Goal: Ask a question

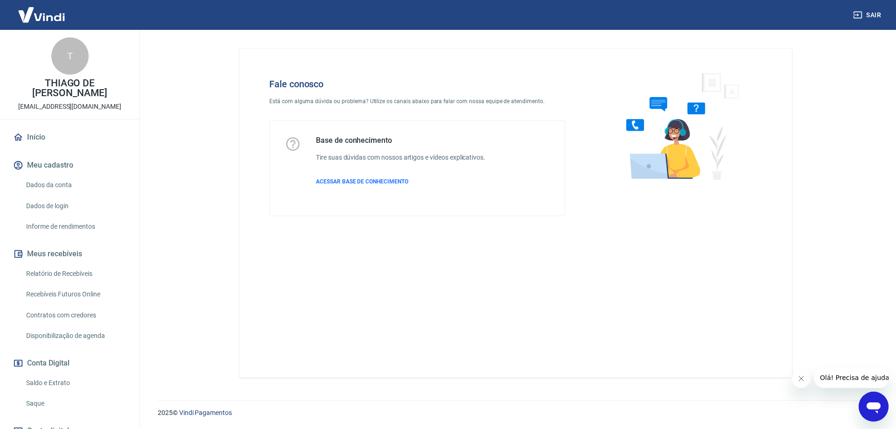
click at [464, 285] on div "Fale conosco Está com alguma dúvida ou problema? Utilize os canais abaixo para …" at bounding box center [515, 213] width 553 height 329
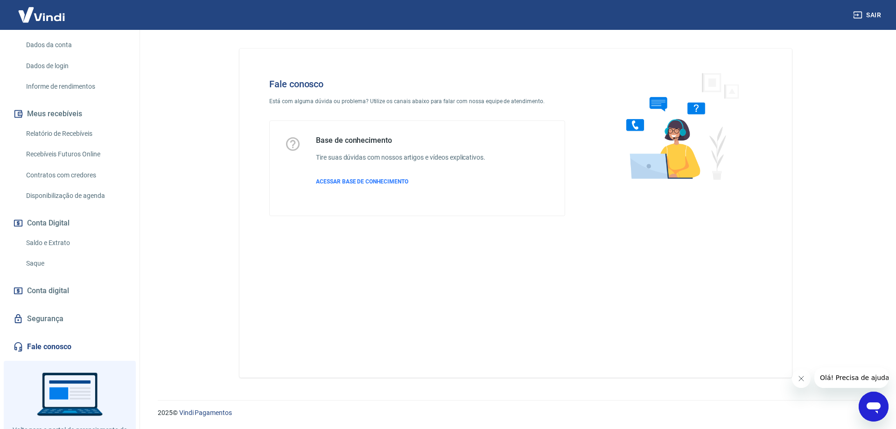
scroll to position [181, 0]
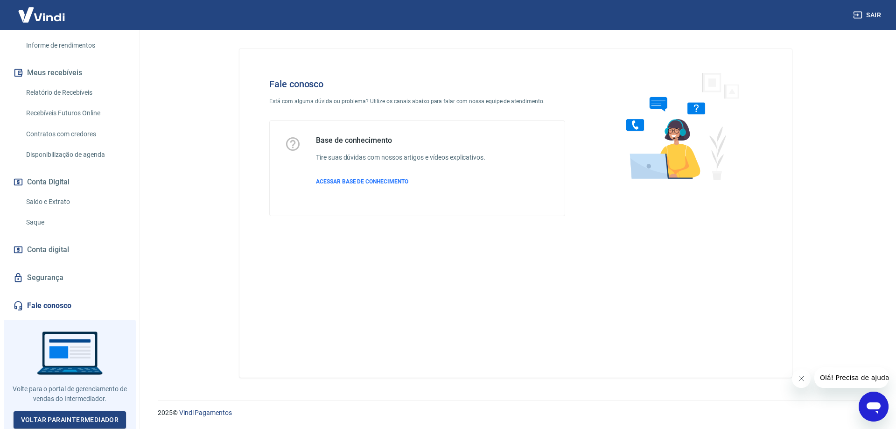
click at [880, 406] on icon "Abrir janela de mensagens" at bounding box center [874, 407] width 14 height 11
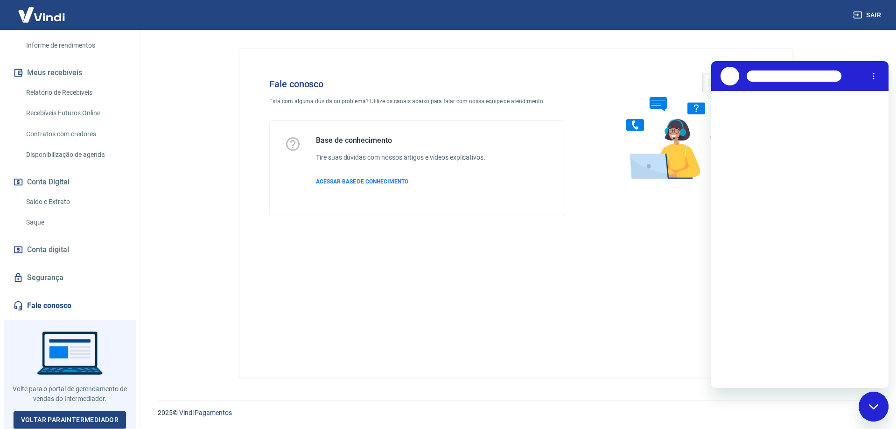
scroll to position [0, 0]
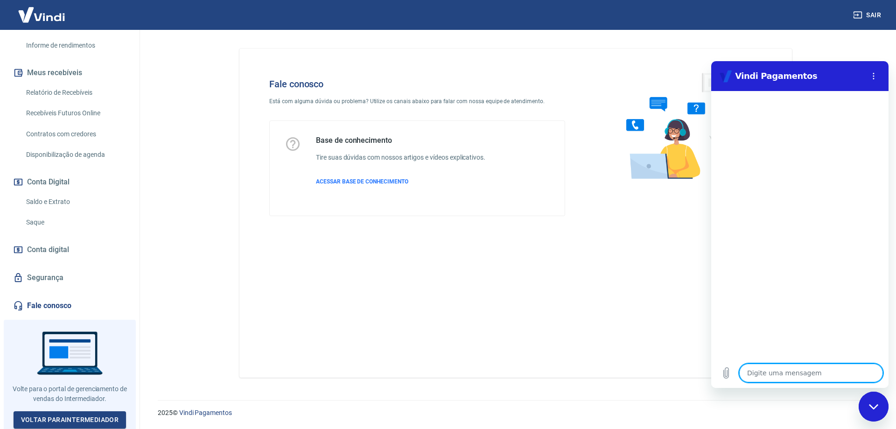
drag, startPoint x: 637, startPoint y: 305, endPoint x: 701, endPoint y: 320, distance: 65.7
click at [642, 308] on div "Fale conosco Está com alguma dúvida ou problema? Utilize os canais abaixo para …" at bounding box center [515, 213] width 553 height 329
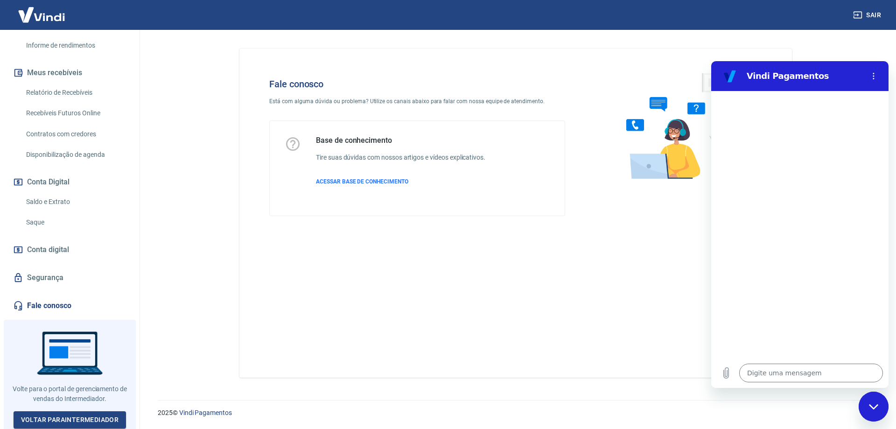
click at [872, 409] on icon "Fechar janela de mensagens" at bounding box center [874, 407] width 10 height 6
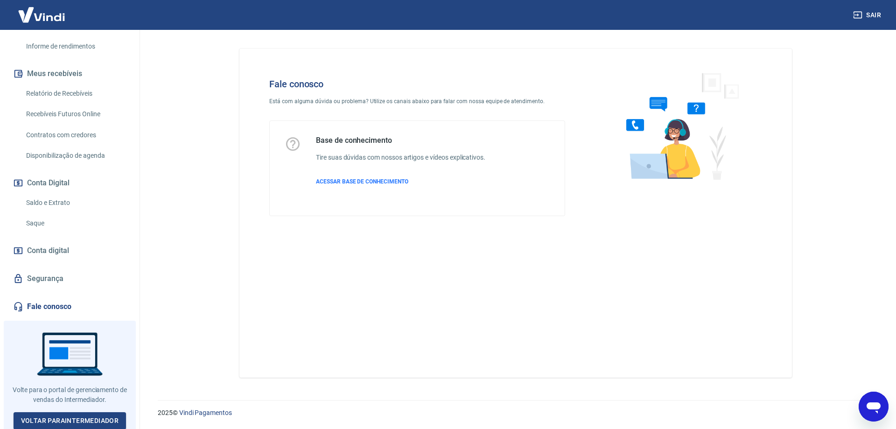
scroll to position [181, 0]
click at [61, 303] on link "Fale conosco" at bounding box center [69, 305] width 117 height 21
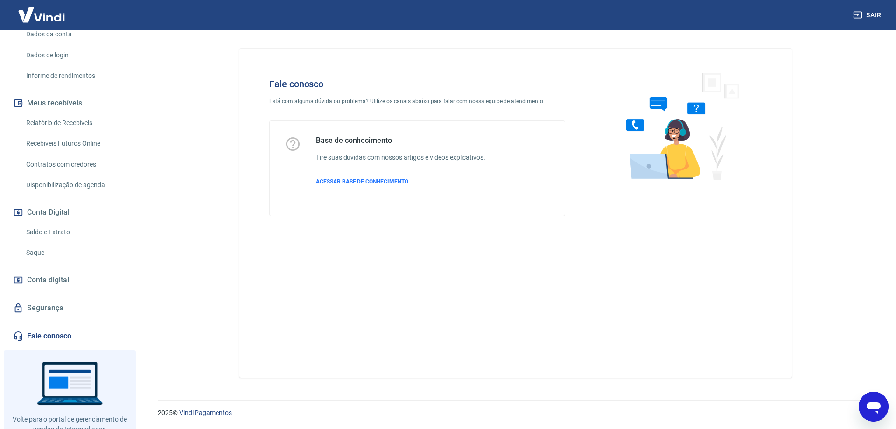
scroll to position [134, 0]
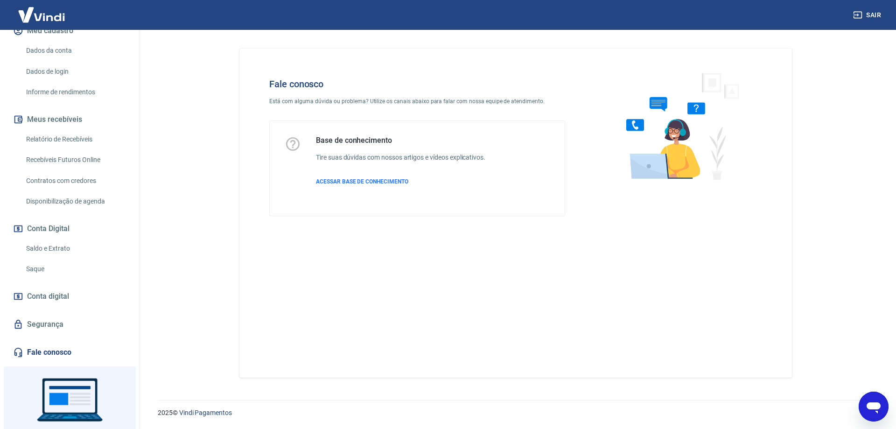
click at [534, 314] on div "Fale conosco Está com alguma dúvida ou problema? Utilize os canais abaixo para …" at bounding box center [515, 213] width 553 height 329
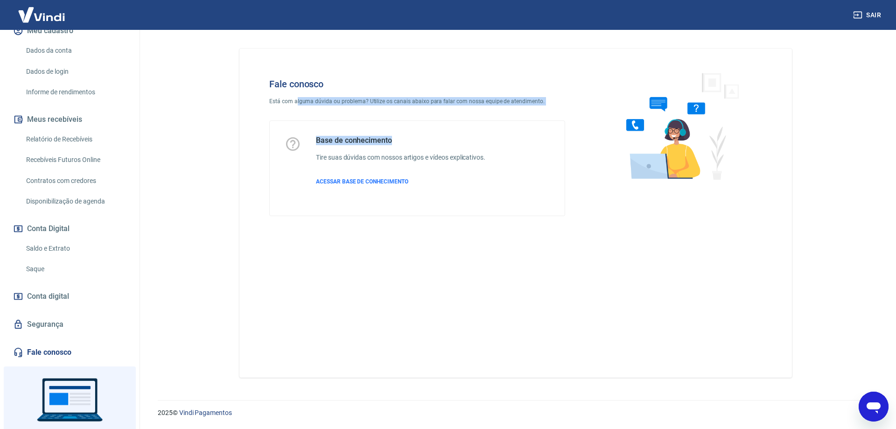
click at [461, 112] on div "Fale conosco Está com alguma dúvida ou problema? Utilize os canais abaixo para …" at bounding box center [417, 147] width 326 height 168
click at [469, 110] on div "Fale conosco Está com alguma dúvida ou problema? Utilize os canais abaixo para …" at bounding box center [417, 147] width 326 height 168
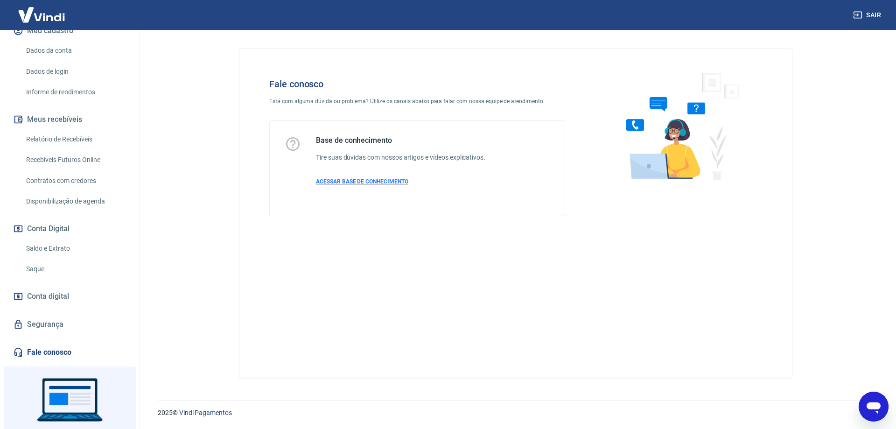
click at [371, 184] on span "ACESSAR BASE DE CONHECIMENTO" at bounding box center [362, 181] width 92 height 7
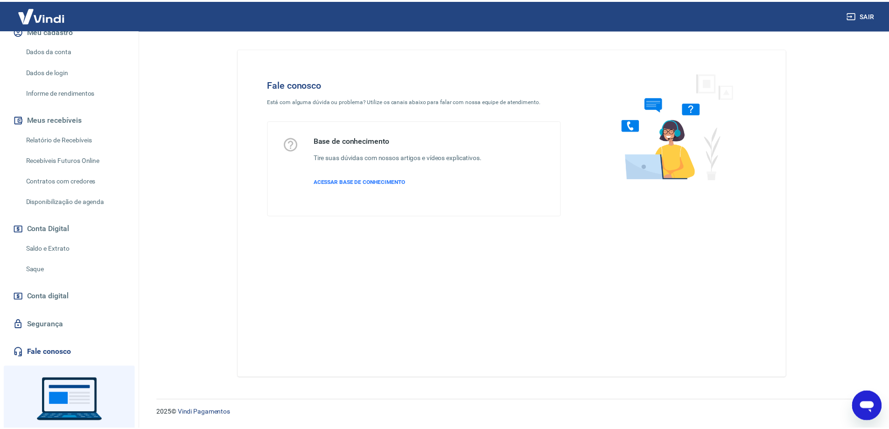
scroll to position [0, 0]
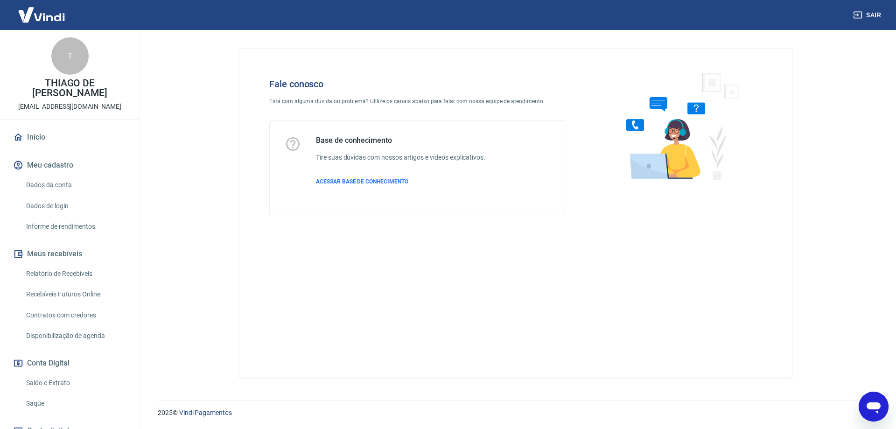
click at [52, 139] on link "Início" at bounding box center [69, 137] width 117 height 21
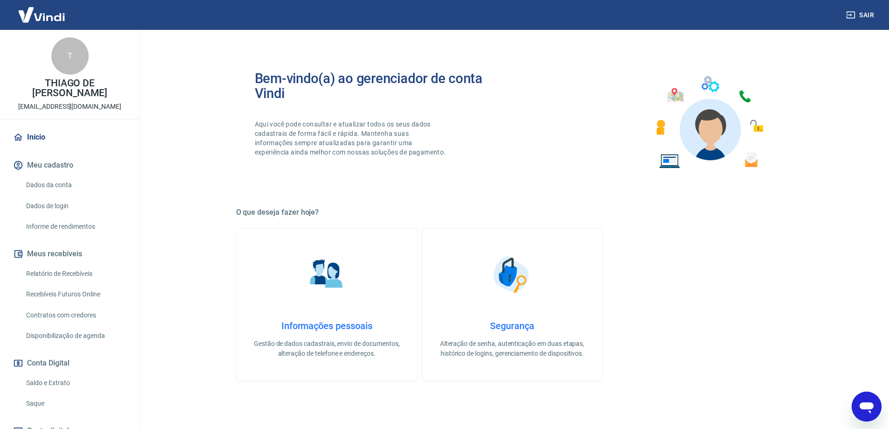
type textarea "x"
